Goal: Transaction & Acquisition: Purchase product/service

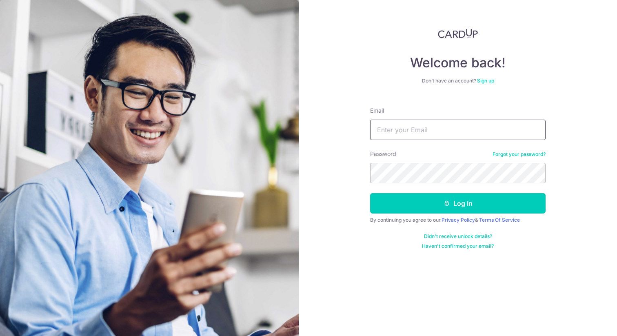
click at [391, 136] on input "Email" at bounding box center [457, 129] width 175 height 20
type input "[EMAIL_ADDRESS][DOMAIN_NAME]"
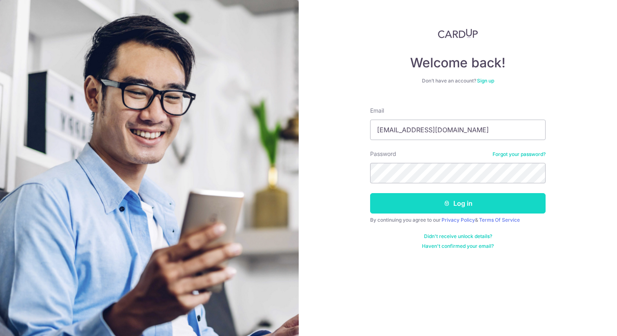
click at [426, 202] on button "Log in" at bounding box center [457, 203] width 175 height 20
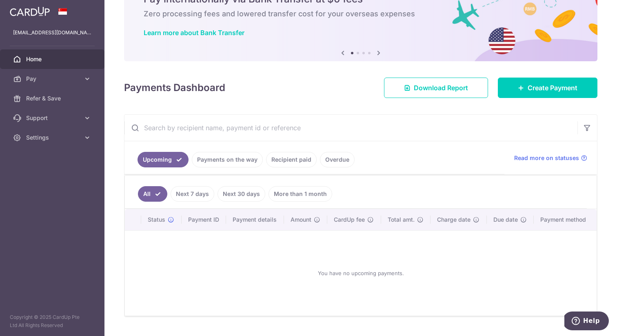
scroll to position [50, 0]
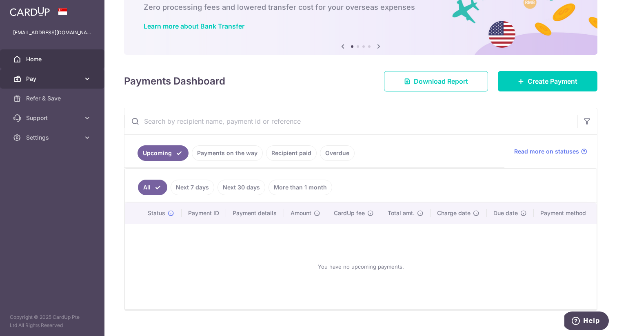
click at [93, 76] on link "Pay" at bounding box center [52, 79] width 104 height 20
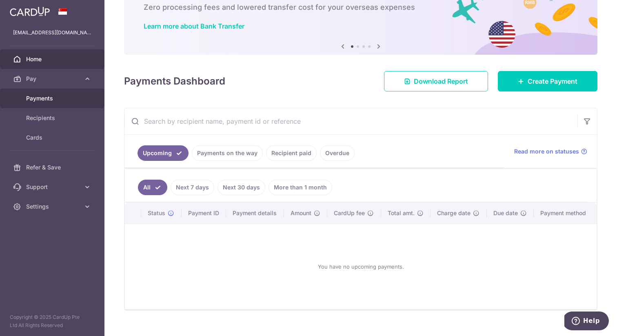
click at [54, 101] on span "Payments" at bounding box center [53, 98] width 54 height 8
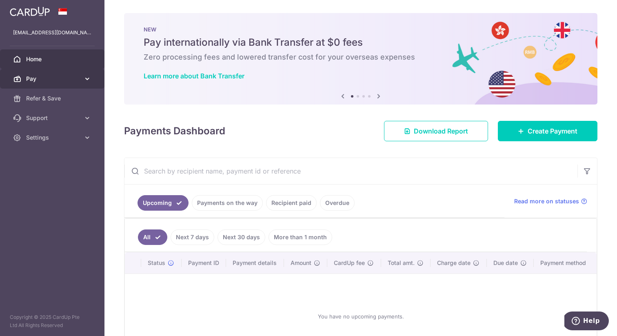
click at [88, 82] on icon at bounding box center [87, 79] width 8 height 8
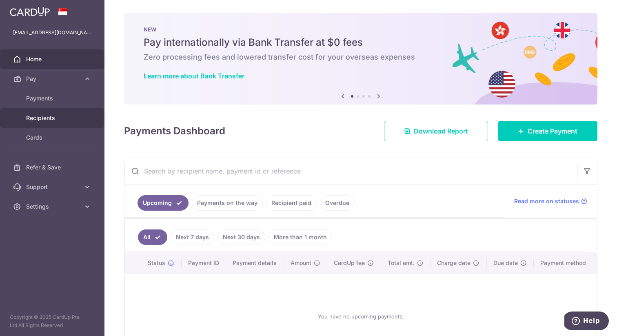
click at [70, 117] on span "Recipients" at bounding box center [53, 118] width 54 height 8
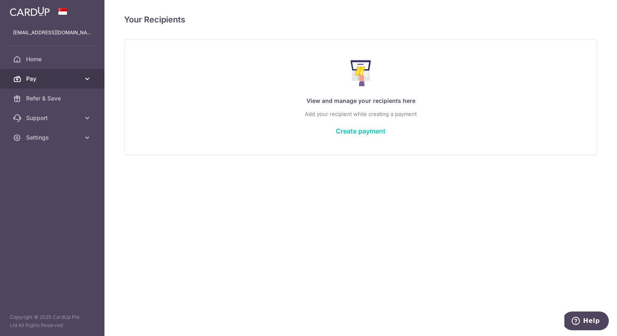
click at [73, 76] on span "Pay" at bounding box center [53, 79] width 54 height 8
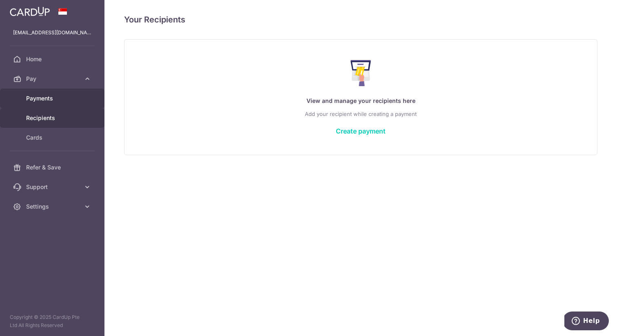
click at [63, 99] on span "Payments" at bounding box center [53, 98] width 54 height 8
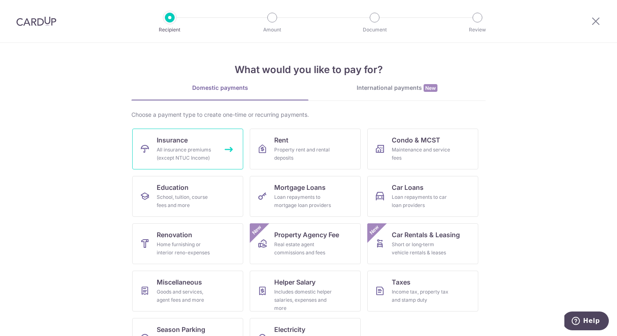
click at [203, 151] on div "All insurance premiums (except NTUC Income)" at bounding box center [186, 154] width 59 height 16
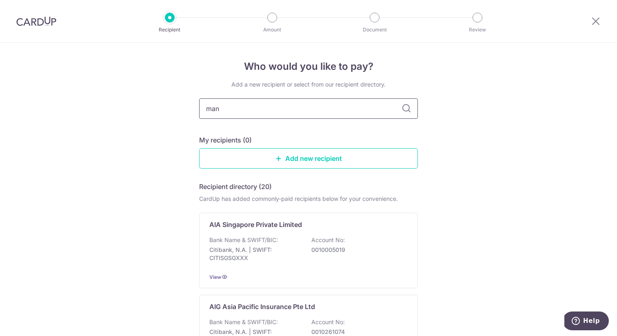
type input "manu"
type input "manulife"
click at [403, 111] on icon at bounding box center [406, 109] width 10 height 10
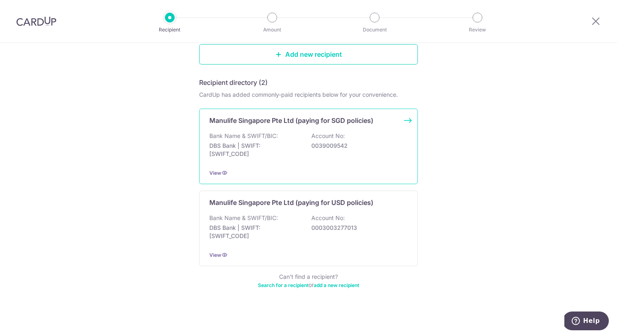
scroll to position [105, 0]
click at [305, 141] on div "Bank Name & SWIFT/BIC: DBS Bank | SWIFT: DBSSSGSGXXX Account No: 0039009542" at bounding box center [308, 145] width 198 height 30
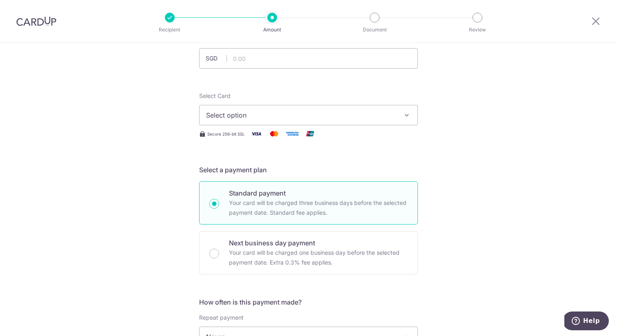
scroll to position [38, 0]
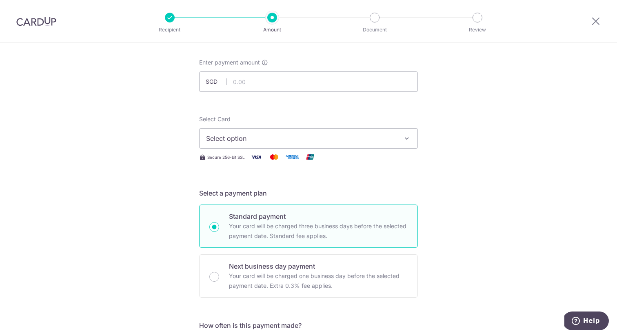
click at [270, 134] on span "Select option" at bounding box center [301, 138] width 190 height 10
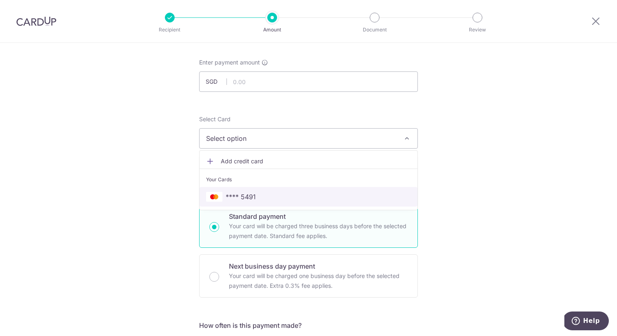
click at [265, 196] on span "**** 5491" at bounding box center [308, 197] width 205 height 10
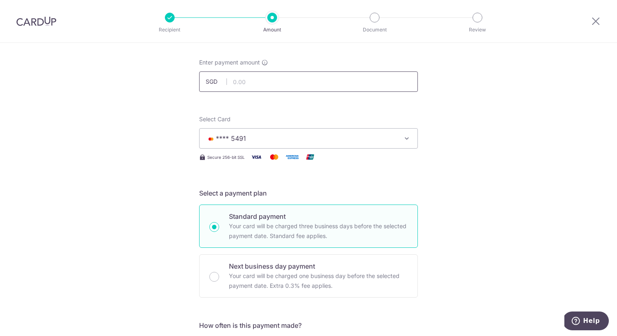
click at [273, 82] on input "text" at bounding box center [308, 81] width 219 height 20
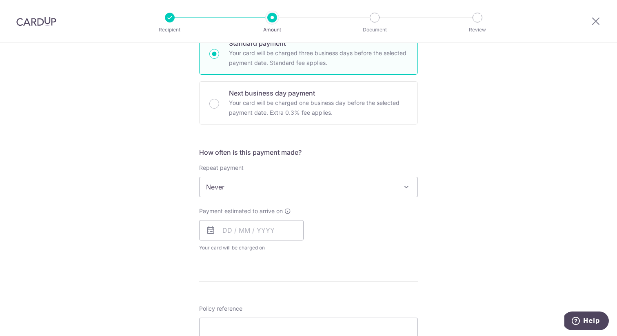
scroll to position [212, 0]
click at [225, 184] on span "Never" at bounding box center [308, 186] width 218 height 20
type input "12,000.00"
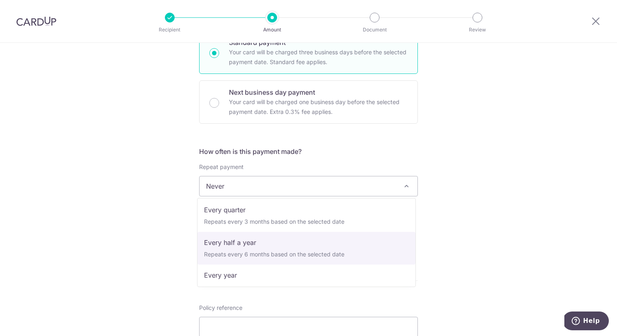
scroll to position [114, 0]
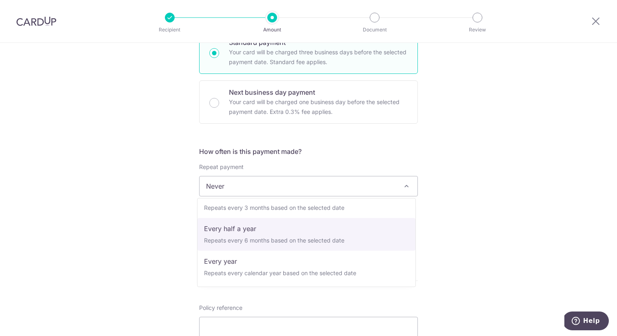
click at [151, 243] on div "Tell us more about your payment Enter payment amount SGD 12,000.00 12000.00 Sel…" at bounding box center [308, 200] width 617 height 738
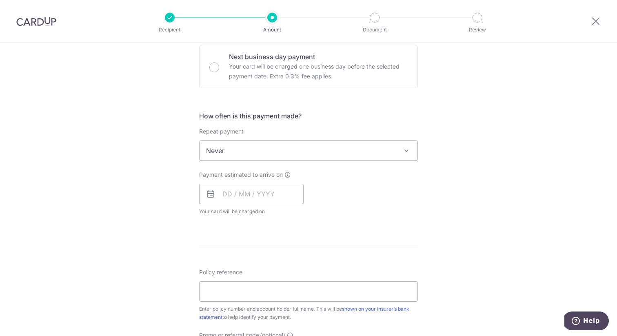
scroll to position [257, 0]
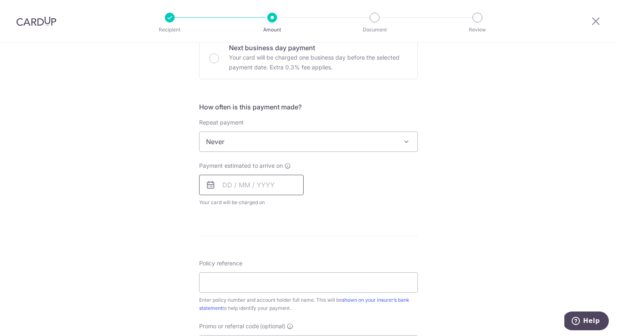
click at [251, 184] on input "text" at bounding box center [251, 185] width 104 height 20
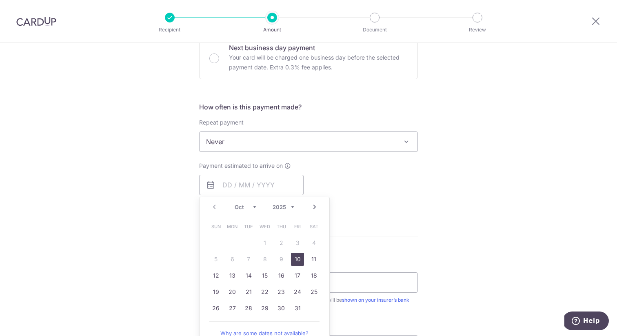
click at [292, 259] on link "10" at bounding box center [297, 258] width 13 height 13
type input "10/10/2025"
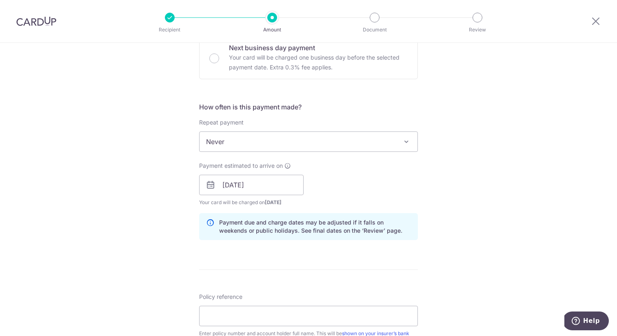
click at [374, 179] on div "Payment estimated to arrive on 10/10/2025 Prev Next Oct Nov Dec 2025 2026 2027 …" at bounding box center [308, 183] width 228 height 45
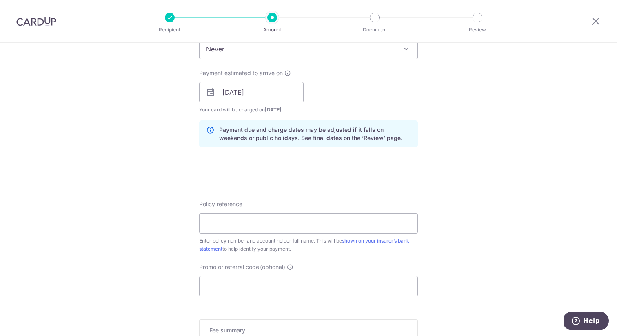
scroll to position [358, 0]
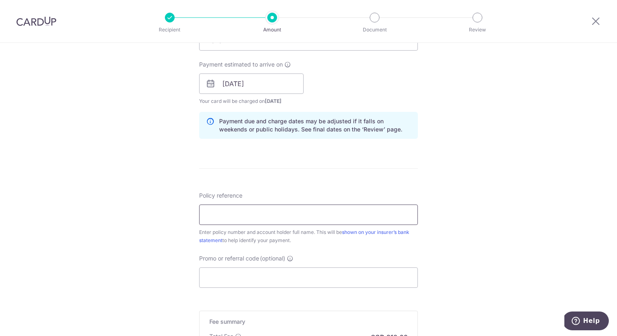
click at [220, 216] on input "Policy reference" at bounding box center [308, 214] width 219 height 20
paste input "2451463073"
type input "2451463073 Wong Yin Ye, Verniecia"
drag, startPoint x: 242, startPoint y: 215, endPoint x: 183, endPoint y: 215, distance: 58.7
click at [183, 215] on div "Tell us more about your payment Enter payment amount SGD 12,000.00 12000.00 Sel…" at bounding box center [308, 70] width 617 height 771
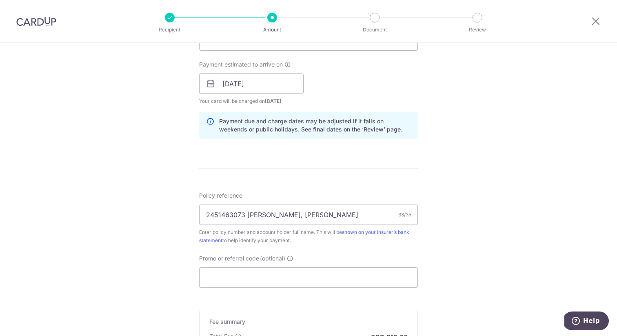
click at [176, 215] on div "Tell us more about your payment Enter payment amount SGD 12,000.00 12000.00 Sel…" at bounding box center [308, 70] width 617 height 771
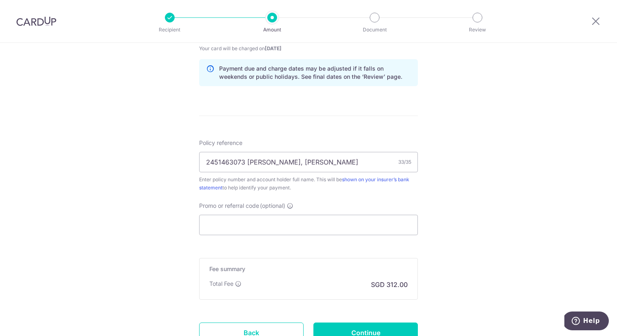
scroll to position [412, 0]
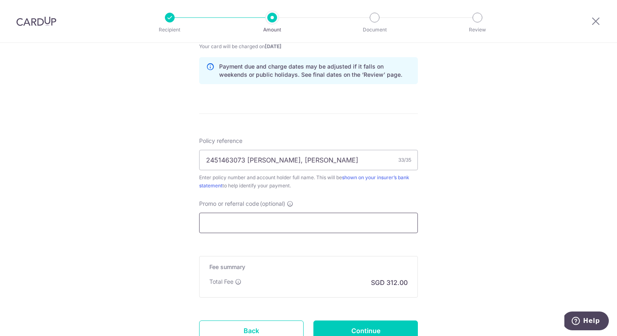
click at [281, 222] on input "Promo or referral code (optional)" at bounding box center [308, 222] width 219 height 20
paste input "OCBC90NMC"
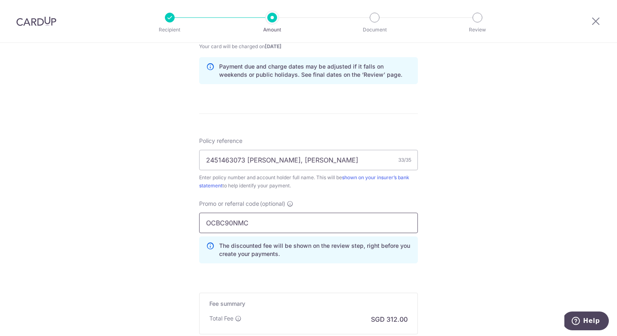
type input "OCBC90NMC"
click at [456, 177] on div "Tell us more about your payment Enter payment amount SGD 12,000.00 12000.00 Sel…" at bounding box center [308, 35] width 617 height 808
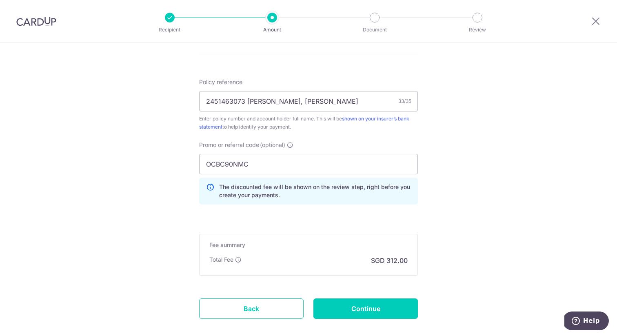
scroll to position [515, 0]
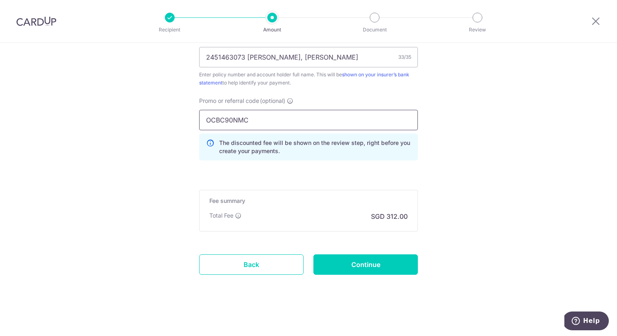
click at [403, 125] on input "OCBC90NMC" at bounding box center [308, 120] width 219 height 20
click at [365, 264] on input "Continue" at bounding box center [365, 264] width 104 height 20
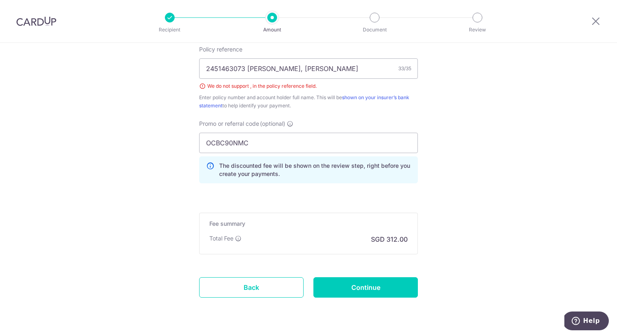
scroll to position [495, 0]
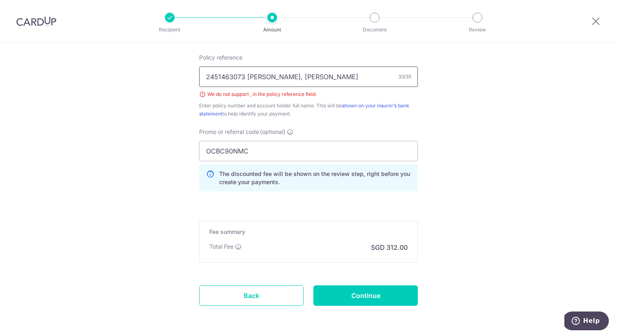
click at [292, 72] on input "2451463073 Wong Yin Ye, Verniecia" at bounding box center [308, 76] width 219 height 20
click at [285, 77] on input "2451463073 Wong Yin Ye, Verniecia" at bounding box center [308, 76] width 219 height 20
type input "2451463073 Wong Yin Ye Verniecia"
click at [328, 294] on input "Continue" at bounding box center [365, 295] width 104 height 20
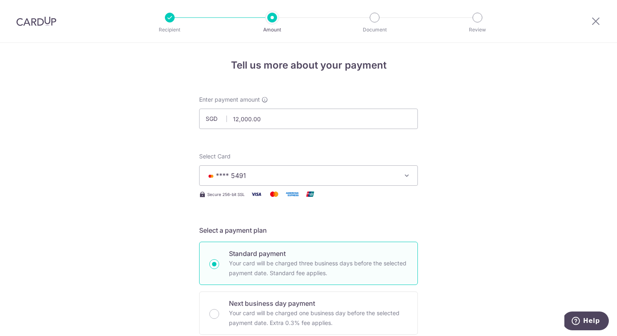
scroll to position [0, 0]
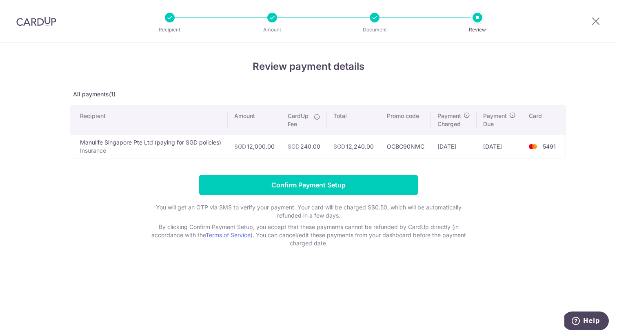
click at [320, 118] on icon at bounding box center [317, 116] width 7 height 7
click at [596, 23] on icon at bounding box center [595, 21] width 10 height 10
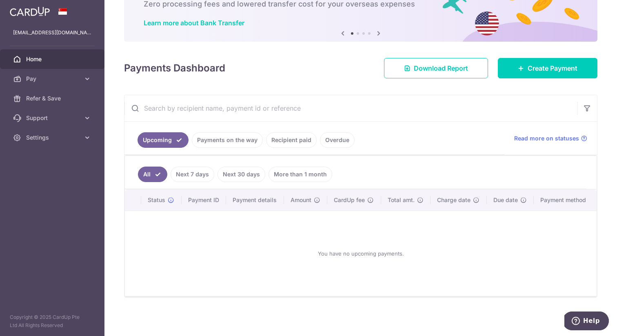
scroll to position [51, 0]
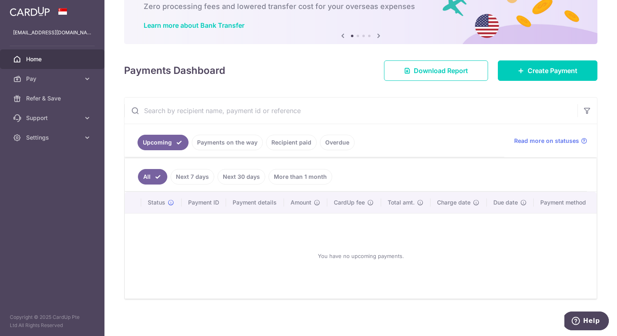
click at [275, 172] on link "More than 1 month" at bounding box center [300, 176] width 64 height 15
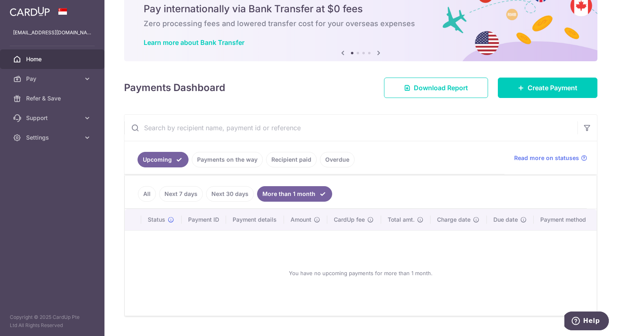
scroll to position [53, 0]
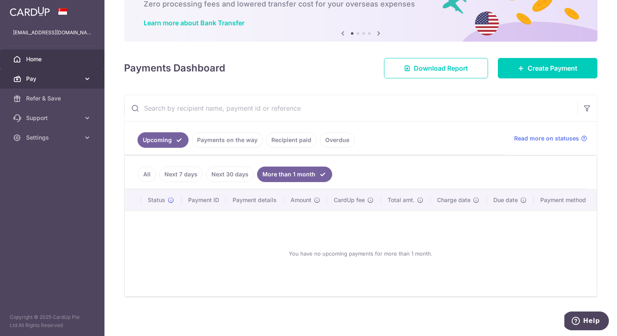
click at [77, 77] on span "Pay" at bounding box center [53, 79] width 54 height 8
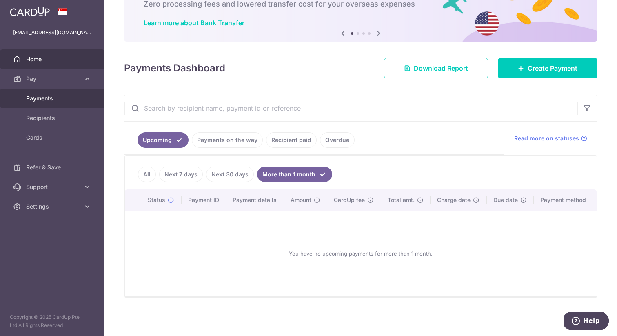
click at [71, 97] on span "Payments" at bounding box center [53, 98] width 54 height 8
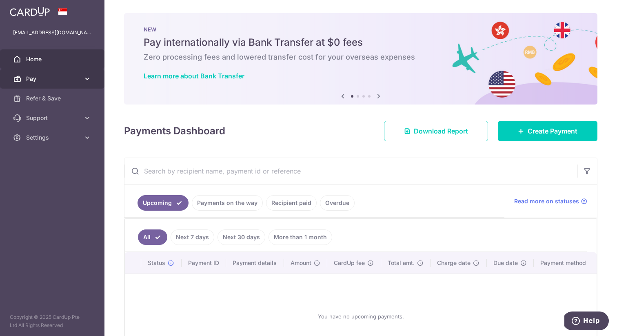
click at [80, 75] on span "Pay" at bounding box center [53, 79] width 54 height 8
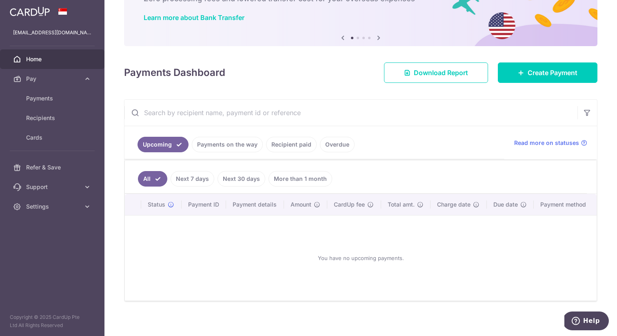
scroll to position [63, 0]
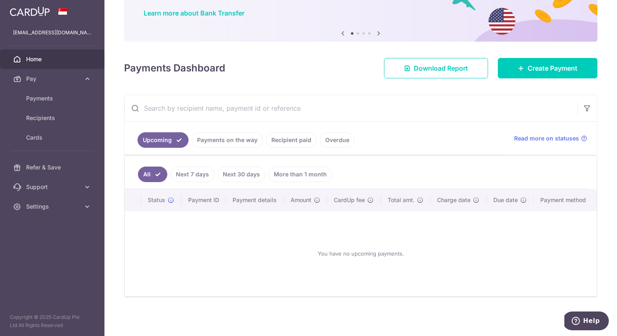
click at [297, 170] on link "More than 1 month" at bounding box center [300, 173] width 64 height 15
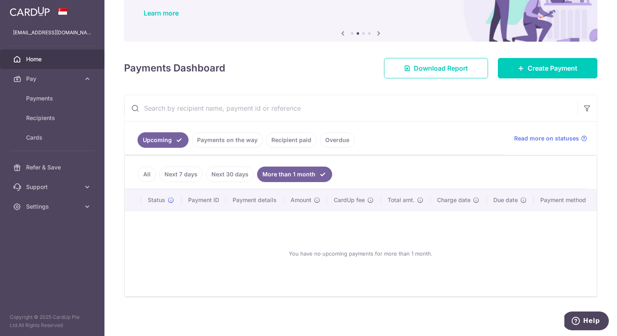
click at [297, 137] on link "Recipient paid" at bounding box center [291, 139] width 51 height 15
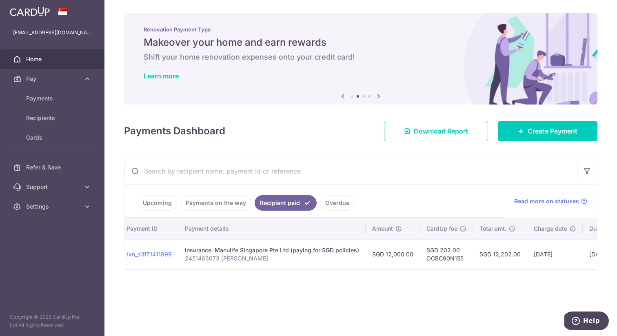
scroll to position [0, 0]
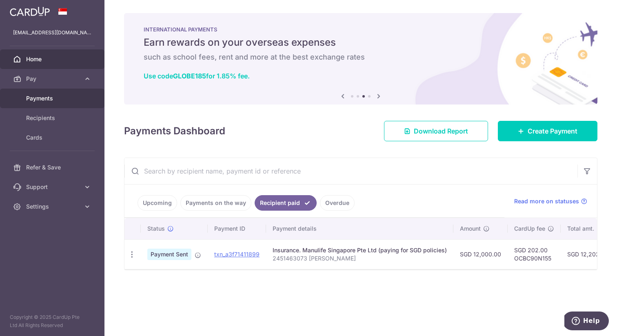
click at [98, 99] on link "Payments" at bounding box center [52, 98] width 104 height 20
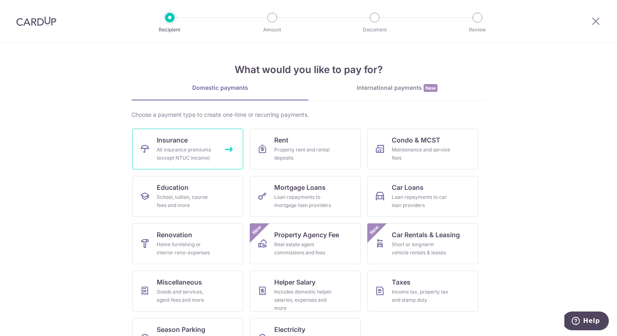
click at [162, 157] on div "All insurance premiums (except NTUC Income)" at bounding box center [186, 154] width 59 height 16
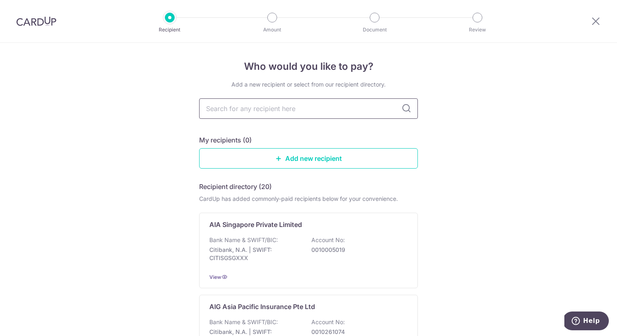
click at [303, 107] on input "text" at bounding box center [308, 108] width 219 height 20
type input "manu"
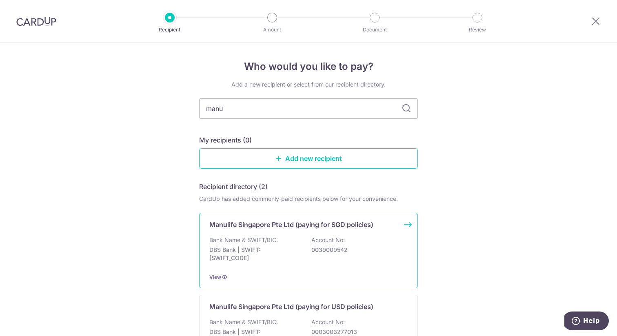
click at [271, 222] on p "Manulife Singapore Pte Ltd (paying for SGD policies)" at bounding box center [291, 224] width 164 height 10
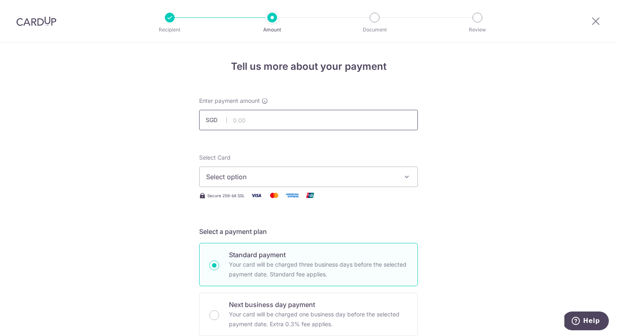
click at [277, 124] on input "text" at bounding box center [308, 120] width 219 height 20
type input "12,000.00"
click at [257, 174] on span "Select option" at bounding box center [301, 177] width 190 height 10
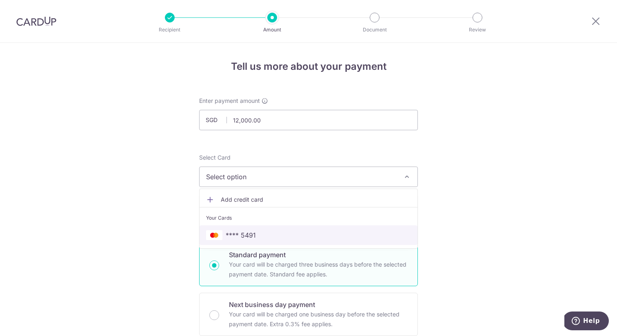
click at [259, 228] on link "**** 5491" at bounding box center [308, 235] width 218 height 20
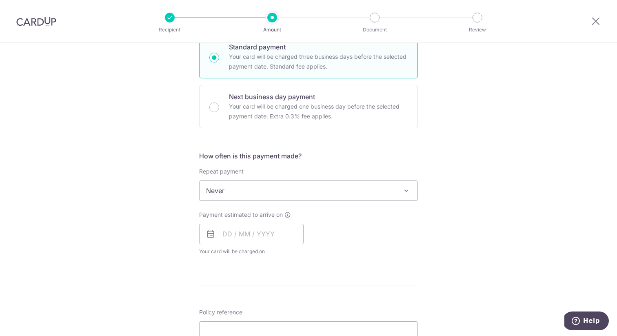
scroll to position [217, 0]
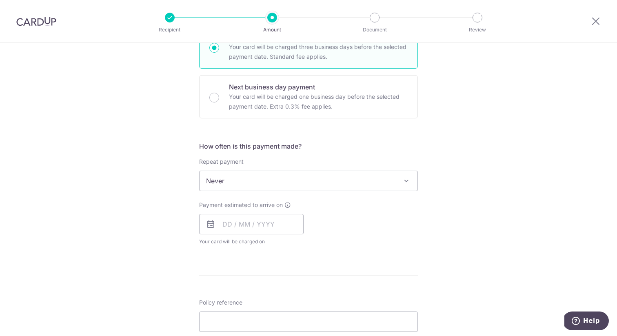
click at [302, 179] on span "Never" at bounding box center [308, 181] width 218 height 20
click at [425, 172] on div "Tell us more about your payment Enter payment amount SGD 12,000.00 12000.00 Sel…" at bounding box center [308, 194] width 617 height 738
click at [228, 229] on input "text" at bounding box center [251, 224] width 104 height 20
click at [291, 294] on link "10" at bounding box center [297, 298] width 13 height 13
type input "[DATE]"
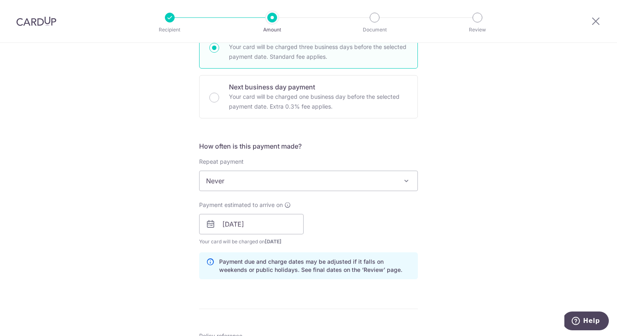
click at [372, 215] on div "Payment estimated to arrive on 10/10/2025 Prev Next Oct Nov Dec 2025 2026 2027 …" at bounding box center [308, 223] width 228 height 45
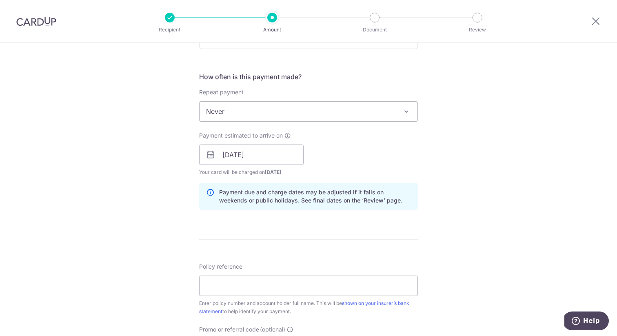
scroll to position [384, 0]
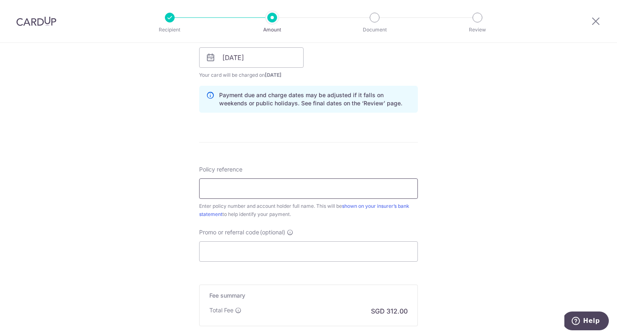
click at [363, 185] on input "Policy reference" at bounding box center [308, 188] width 219 height 20
paste input "2451463073"
type input "2451463073 [PERSON_NAME] YE VERNIECIA"
click at [396, 168] on div "Policy reference 2451463073 WONG YIN YE VERNIECIA 32/35 Enter policy number and…" at bounding box center [308, 191] width 219 height 53
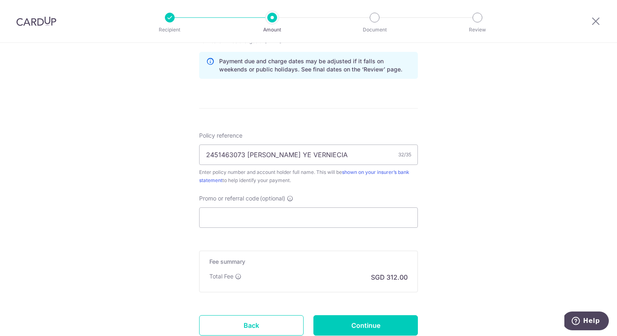
scroll to position [438, 0]
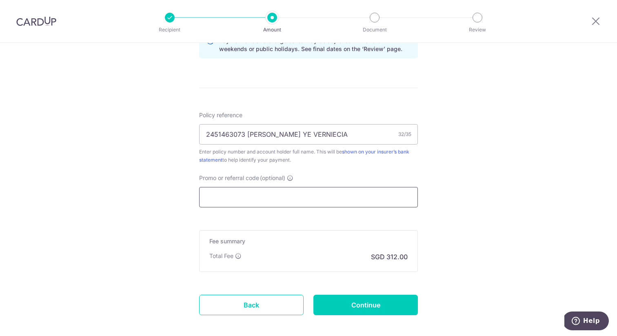
click at [245, 194] on input "Promo or referral code (optional)" at bounding box center [308, 197] width 219 height 20
paste input "OCBC90NMC"
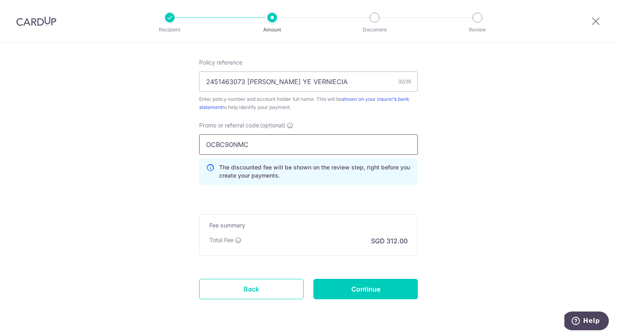
scroll to position [515, 0]
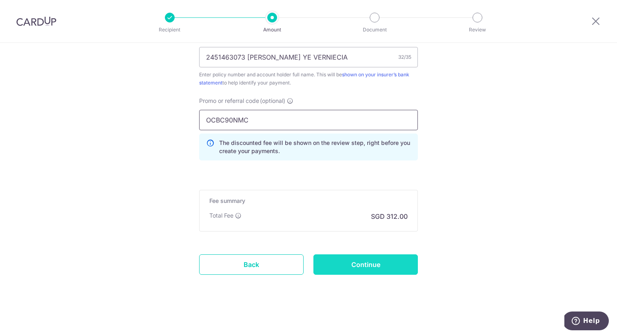
type input "OCBC90NMC"
click at [345, 266] on input "Continue" at bounding box center [365, 264] width 104 height 20
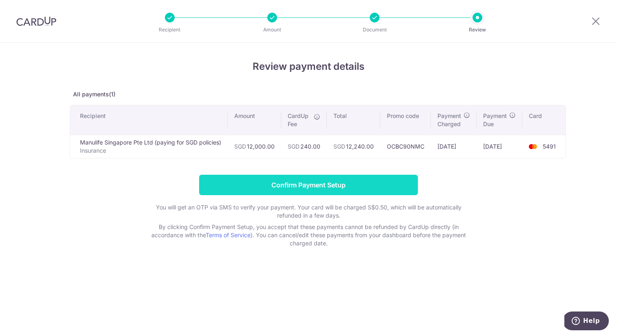
click at [374, 184] on input "Confirm Payment Setup" at bounding box center [308, 185] width 219 height 20
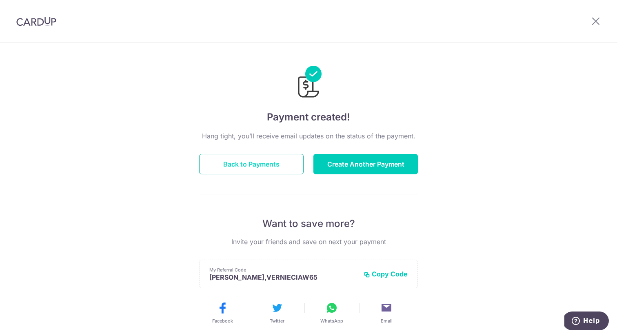
click at [252, 164] on button "Back to Payments" at bounding box center [251, 164] width 104 height 20
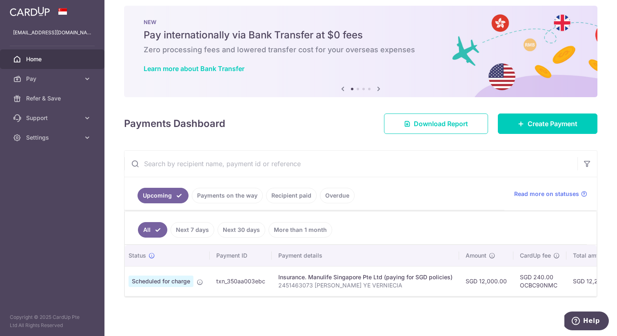
scroll to position [0, 20]
click at [281, 193] on link "Recipient paid" at bounding box center [291, 195] width 51 height 15
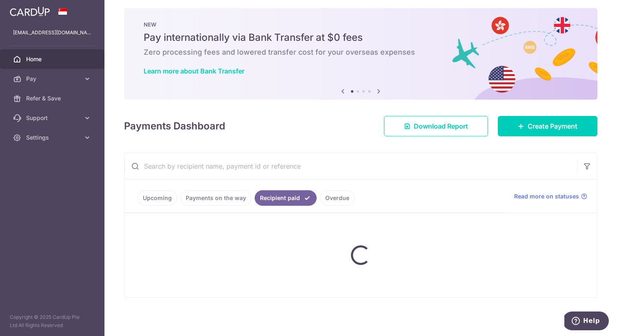
scroll to position [0, 0]
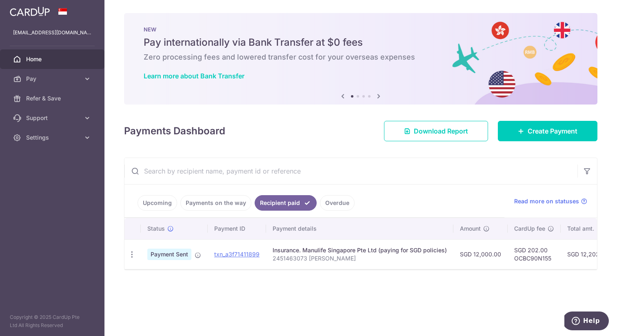
click at [160, 206] on link "Upcoming" at bounding box center [157, 202] width 40 height 15
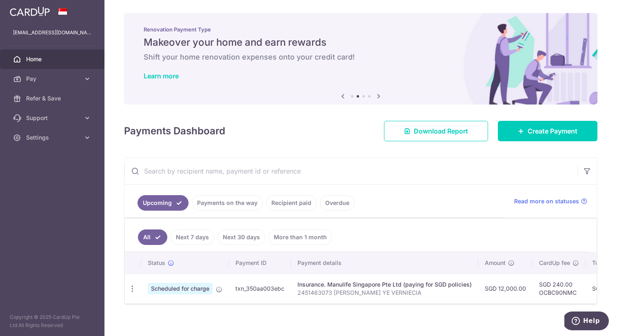
click at [274, 201] on link "Recipient paid" at bounding box center [291, 202] width 51 height 15
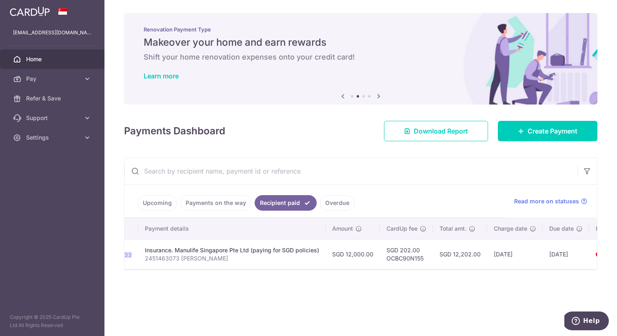
scroll to position [0, 129]
click at [157, 199] on link "Upcoming" at bounding box center [157, 202] width 40 height 15
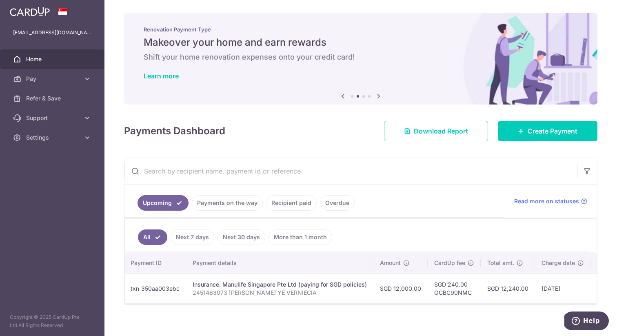
scroll to position [0, 0]
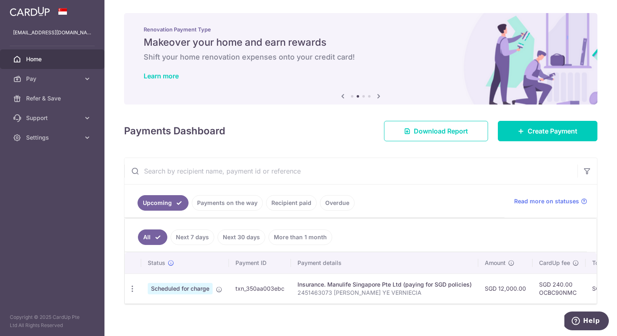
click at [295, 206] on link "Recipient paid" at bounding box center [291, 202] width 51 height 15
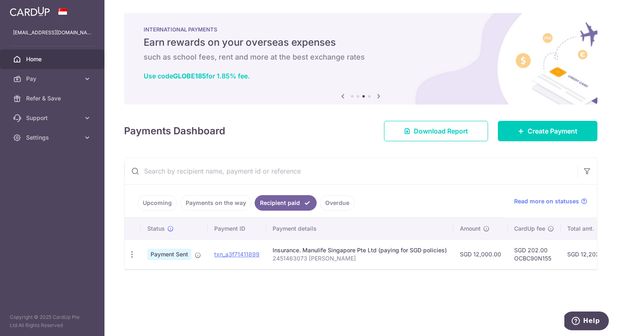
click at [331, 134] on div "Payments Dashboard Download Report Create Payment" at bounding box center [360, 129] width 473 height 24
click at [91, 80] on icon at bounding box center [87, 79] width 8 height 8
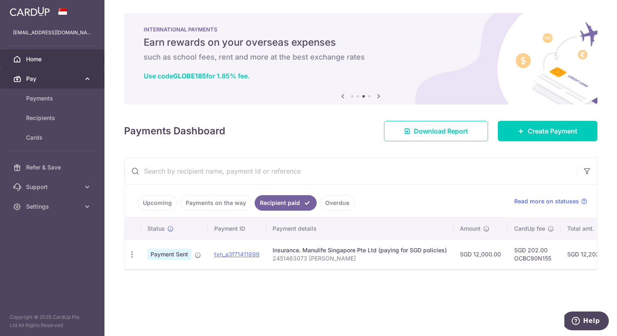
click at [90, 80] on icon at bounding box center [87, 79] width 8 height 8
